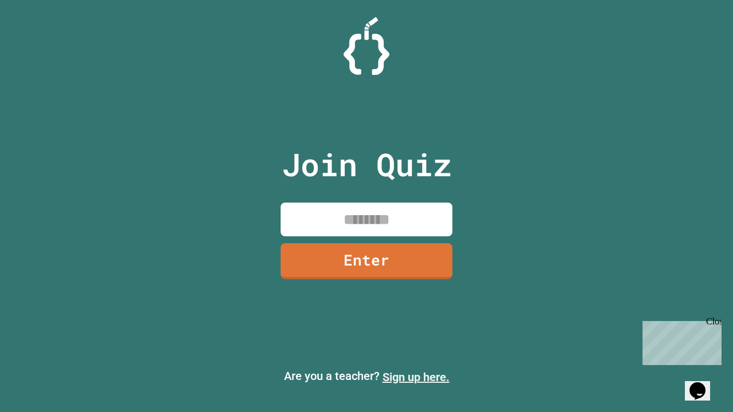
click at [416, 378] on link "Sign up here." at bounding box center [416, 378] width 67 height 14
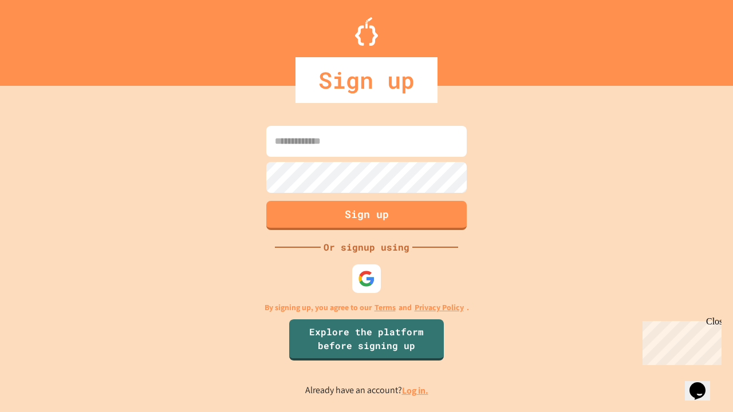
click at [416, 391] on link "Log in." at bounding box center [415, 391] width 26 height 12
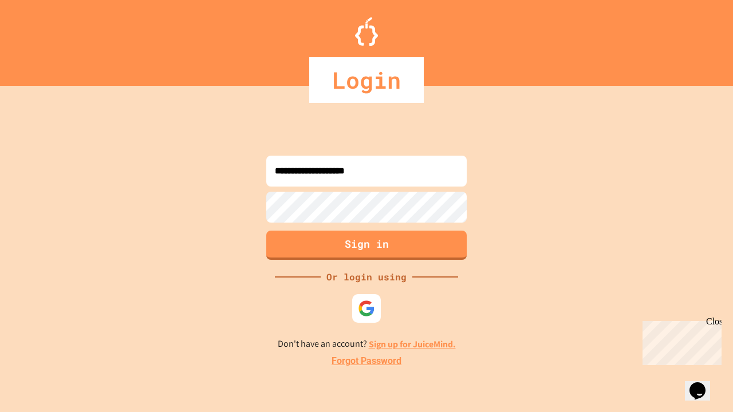
type input "**********"
